Goal: Communication & Community: Answer question/provide support

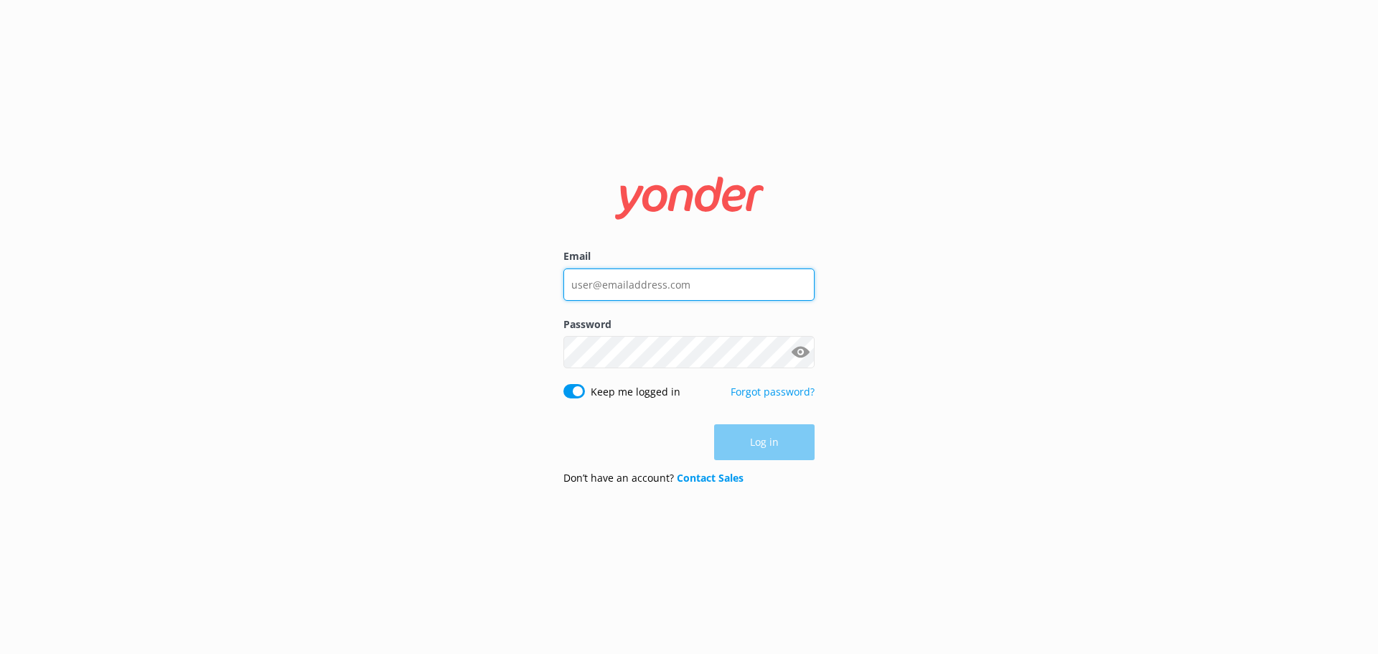
type input "[EMAIL_ADDRESS][DOMAIN_NAME]"
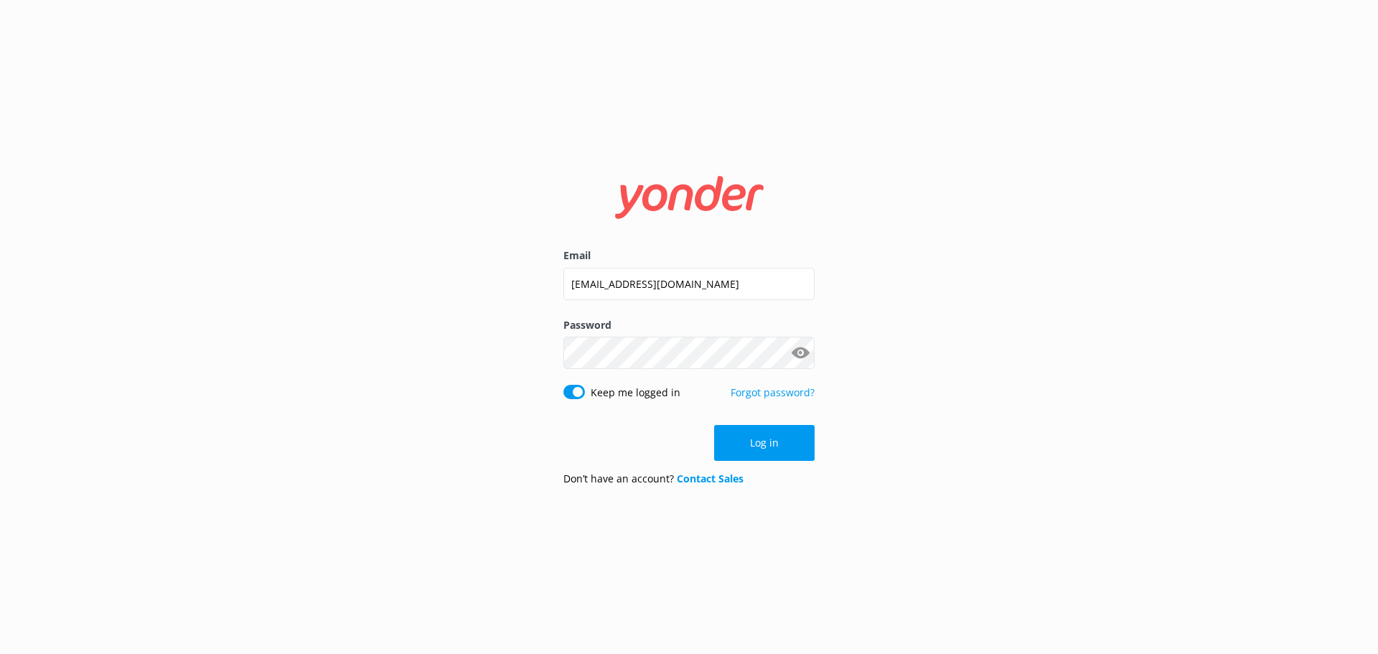
click at [751, 440] on div "Log in" at bounding box center [688, 443] width 251 height 36
click at [751, 440] on button "Log in" at bounding box center [764, 443] width 100 height 36
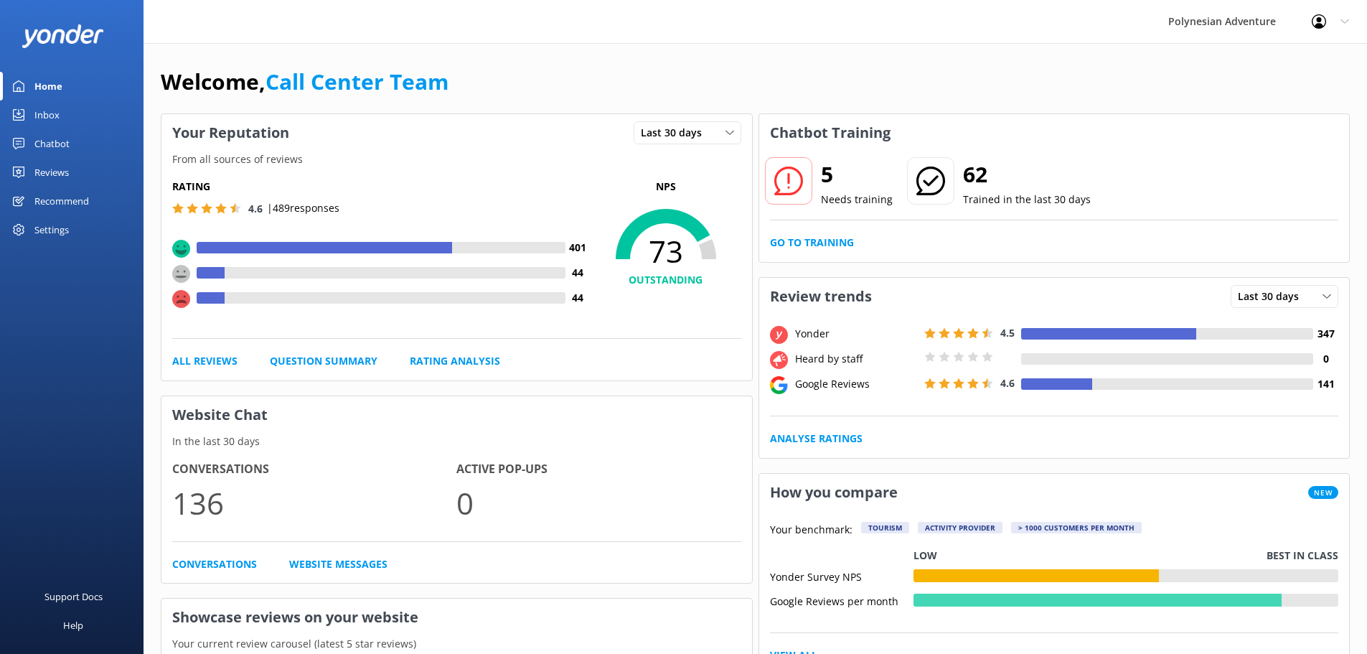
click at [57, 146] on div "Chatbot" at bounding box center [51, 143] width 35 height 29
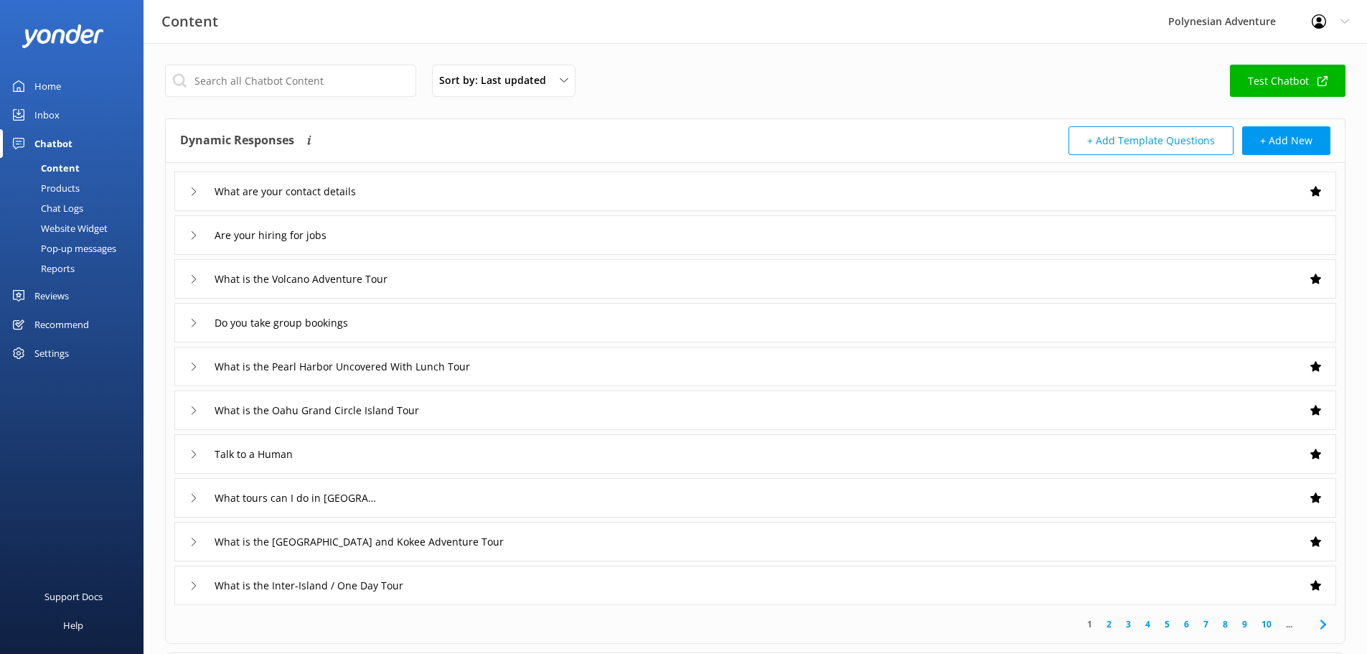
click at [57, 115] on div "Inbox" at bounding box center [46, 114] width 25 height 29
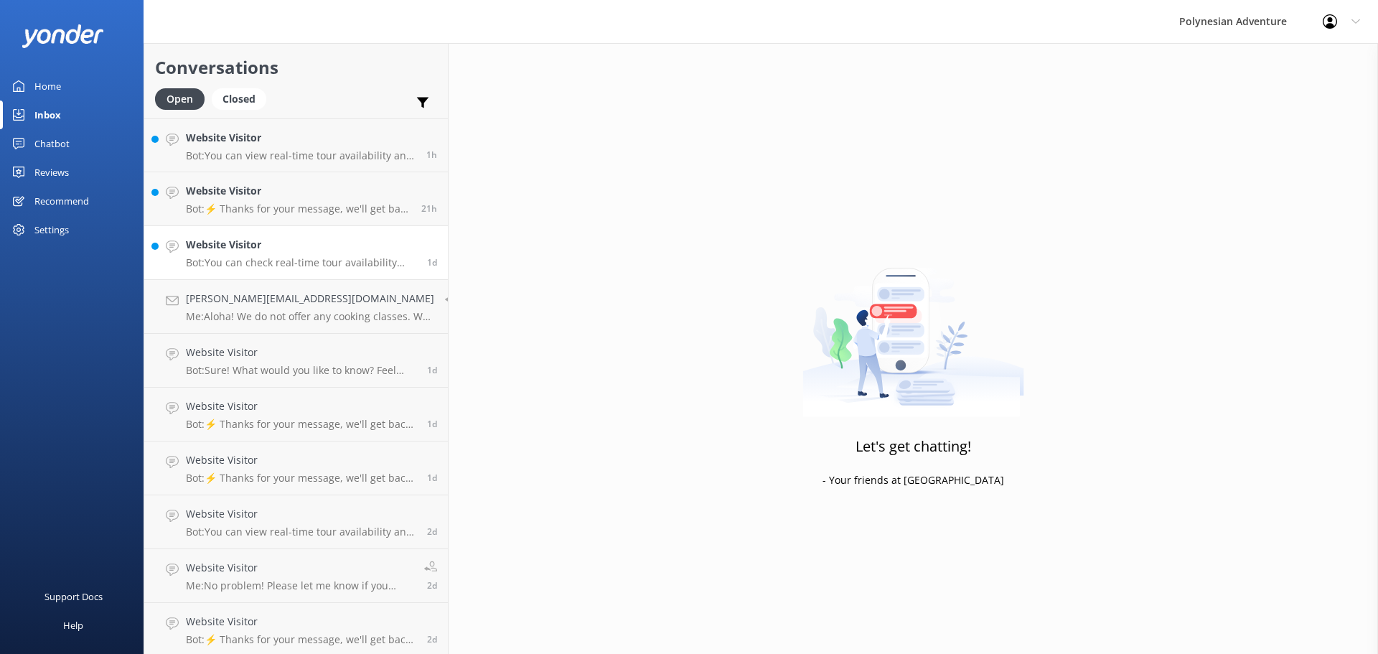
click at [292, 251] on h4 "Website Visitor" at bounding box center [301, 245] width 230 height 16
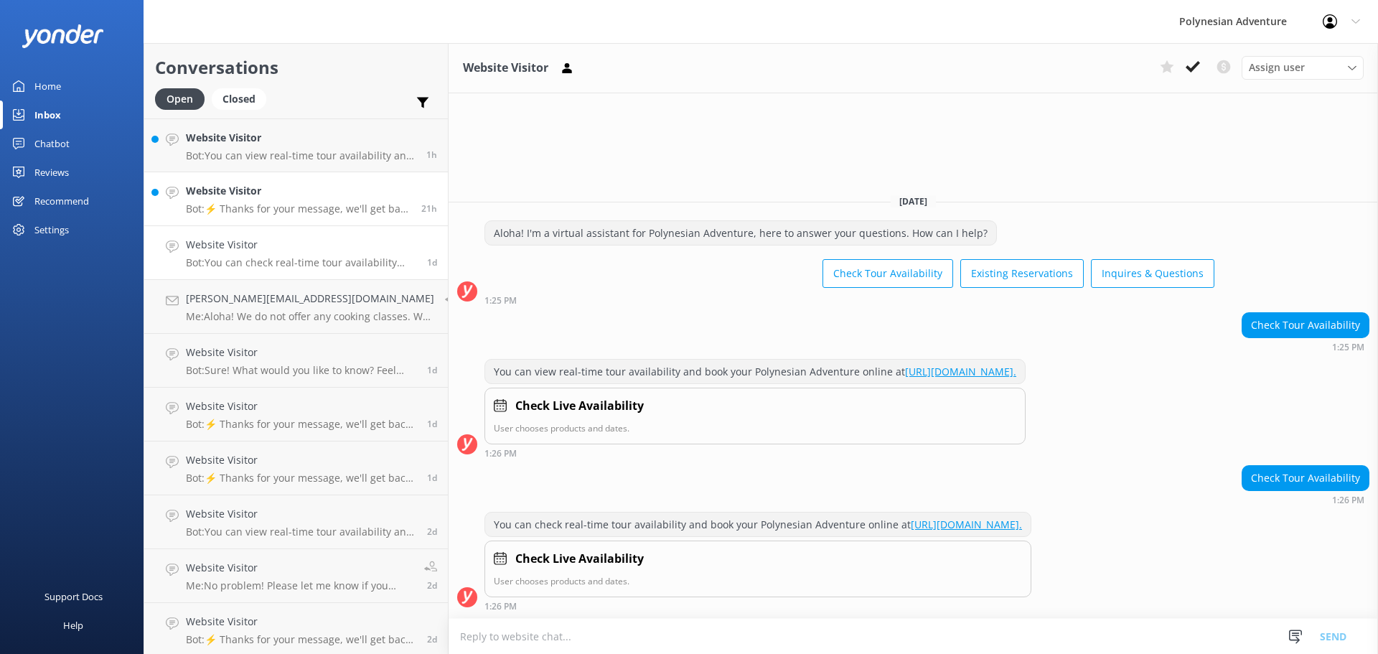
click at [287, 209] on p "Bot: ⚡ Thanks for your message, we'll get back to you as soon as we can. You're…" at bounding box center [298, 208] width 225 height 13
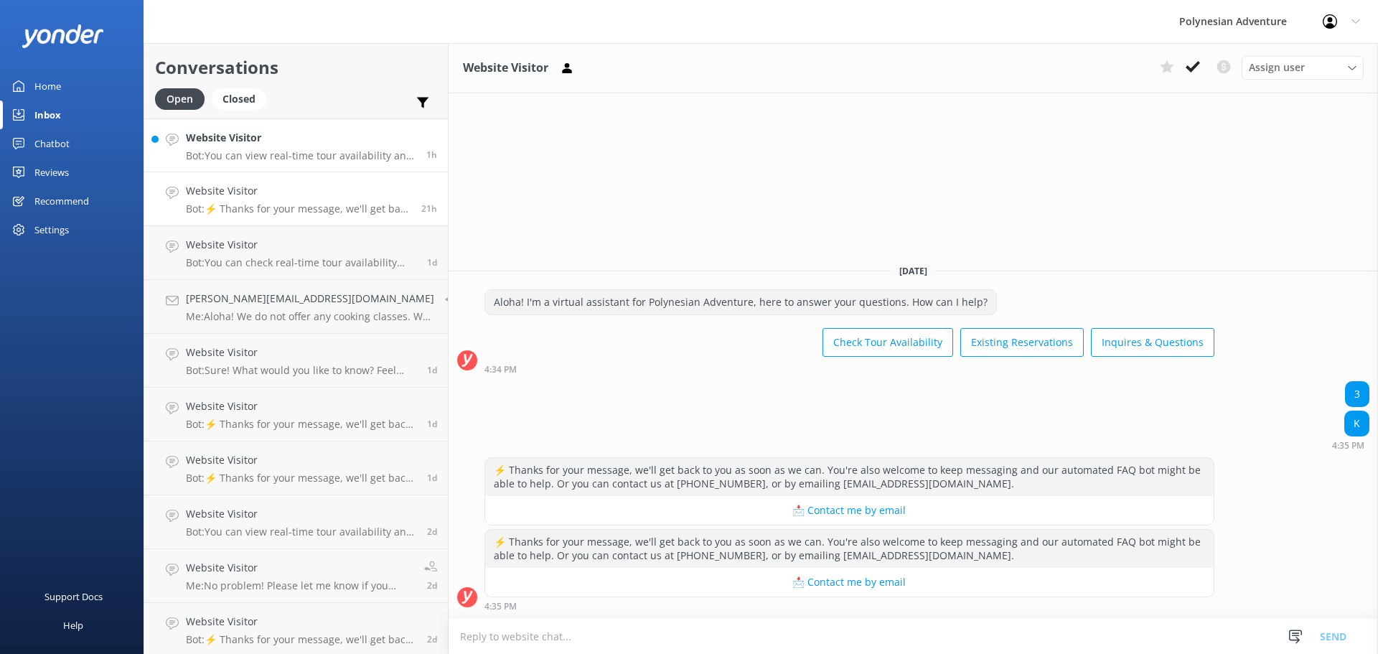
click at [281, 168] on link "Website Visitor Bot: You can view real-time tour availability and book your Pol…" at bounding box center [295, 145] width 303 height 54
